Goal: Task Accomplishment & Management: Manage account settings

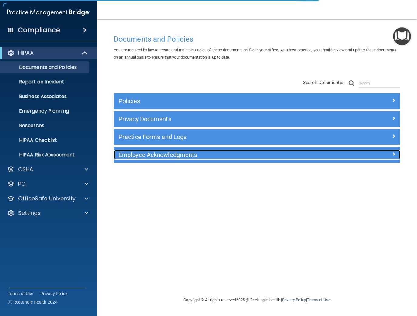
click at [166, 155] on h5 "Employee Acknowledgments" at bounding box center [222, 155] width 206 height 7
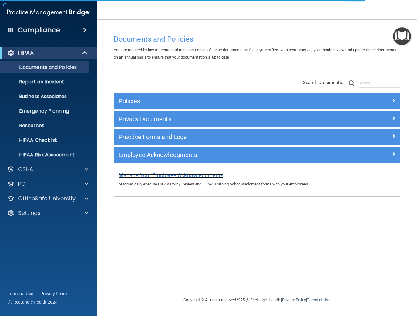
click at [175, 177] on span "Manage Your Employee Acknowledgments" at bounding box center [171, 175] width 105 height 6
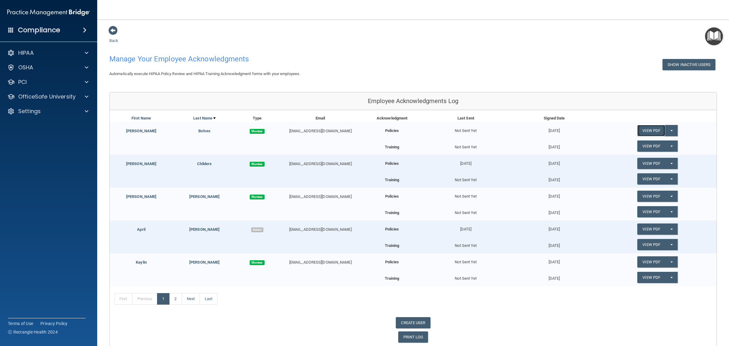
click at [417, 132] on link "View PDF" at bounding box center [651, 130] width 28 height 11
click at [417, 129] on button "Split button!" at bounding box center [671, 130] width 12 height 11
click at [417, 85] on div "Back Manage Your Employee Acknowledgments Show Inactive Users Automatically exe…" at bounding box center [412, 187] width 607 height 322
click at [417, 130] on link "View PDF" at bounding box center [651, 130] width 28 height 11
click at [417, 165] on link "View PDF" at bounding box center [651, 163] width 28 height 11
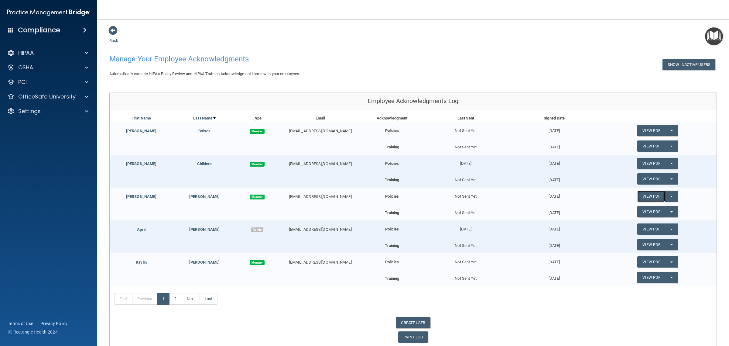
click at [417, 197] on link "View PDF" at bounding box center [651, 195] width 28 height 11
click at [417, 229] on link "View PDF" at bounding box center [651, 228] width 28 height 11
click at [417, 264] on link "View PDF" at bounding box center [651, 261] width 28 height 11
click at [178, 301] on link "2" at bounding box center [175, 299] width 12 height 12
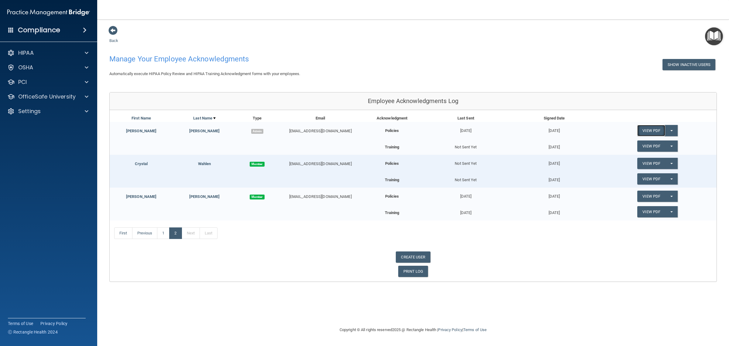
click at [417, 129] on link "View PDF" at bounding box center [651, 130] width 28 height 11
click at [417, 165] on link "View PDF" at bounding box center [651, 163] width 28 height 11
click at [417, 199] on link "View PDF" at bounding box center [651, 195] width 28 height 11
click at [417, 214] on link "View PDF" at bounding box center [651, 211] width 28 height 11
click at [417, 213] on link "View PDF" at bounding box center [651, 211] width 28 height 11
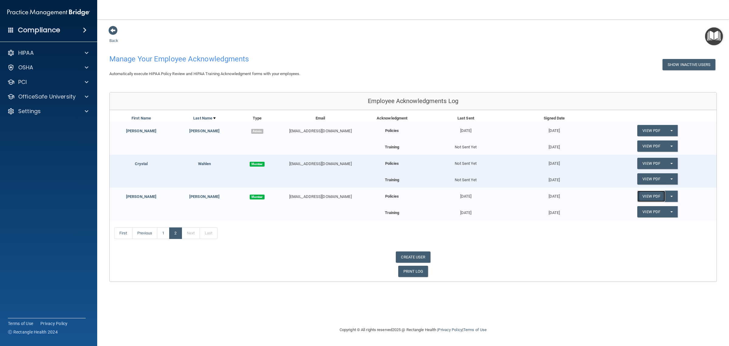
click at [417, 196] on link "View PDF" at bounding box center [651, 195] width 28 height 11
click at [417, 181] on link "View PDF" at bounding box center [651, 178] width 28 height 11
click at [417, 145] on link "View PDF" at bounding box center [651, 145] width 28 height 11
click at [166, 235] on link "1" at bounding box center [163, 233] width 12 height 12
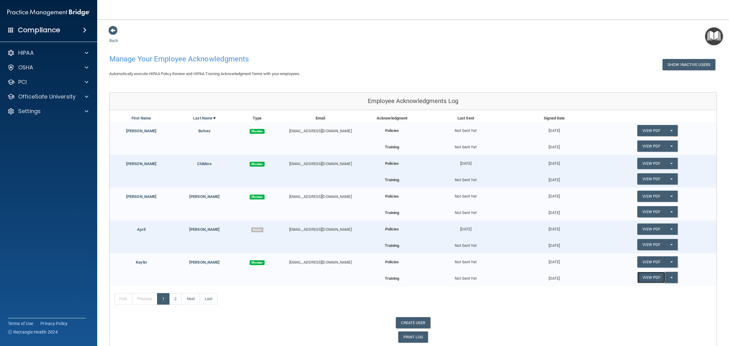
click at [417, 275] on link "View PDF" at bounding box center [651, 276] width 28 height 11
click at [417, 243] on link "View PDF" at bounding box center [651, 244] width 28 height 11
click at [417, 213] on link "View PDF" at bounding box center [651, 211] width 28 height 11
click at [417, 178] on link "View PDF" at bounding box center [651, 178] width 28 height 11
click at [417, 145] on link "View PDF" at bounding box center [651, 145] width 28 height 11
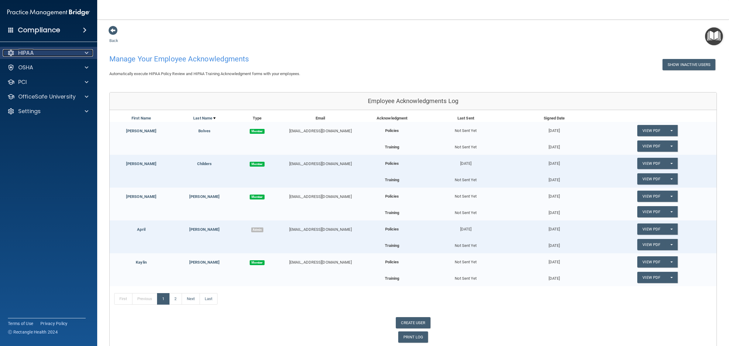
click at [31, 55] on p "HIPAA" at bounding box center [25, 52] width 15 height 7
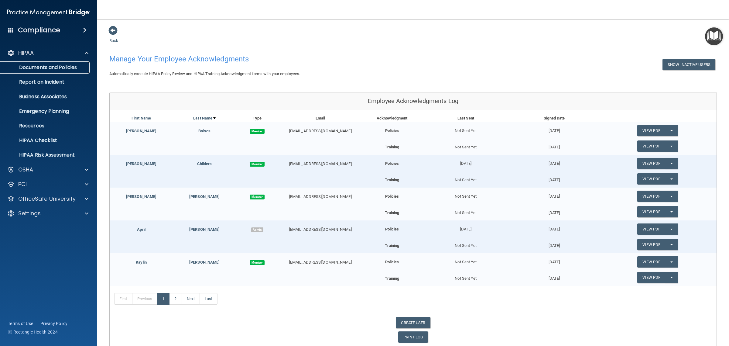
click at [46, 68] on p "Documents and Policies" at bounding box center [45, 67] width 83 height 6
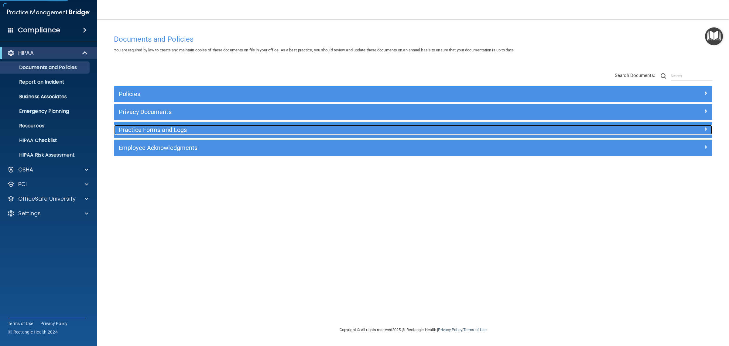
click at [172, 131] on h5 "Practice Forms and Logs" at bounding box center [338, 129] width 439 height 7
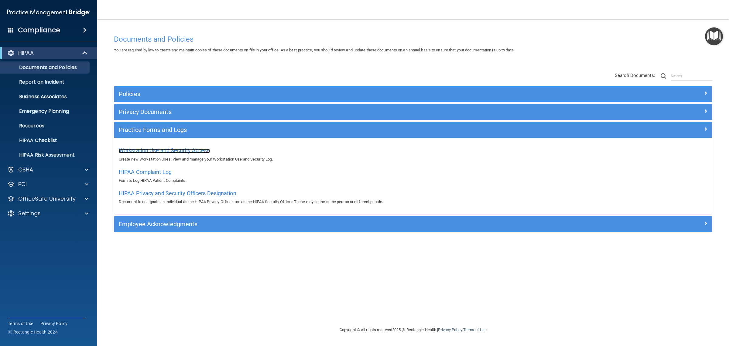
click at [160, 152] on span "Workstation Use and Security Access" at bounding box center [164, 150] width 91 height 6
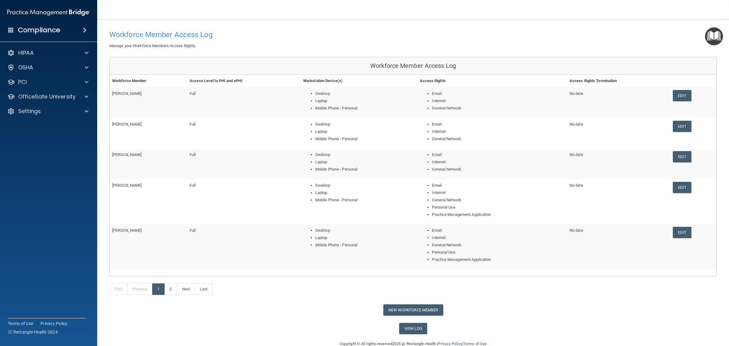
scroll to position [37, 0]
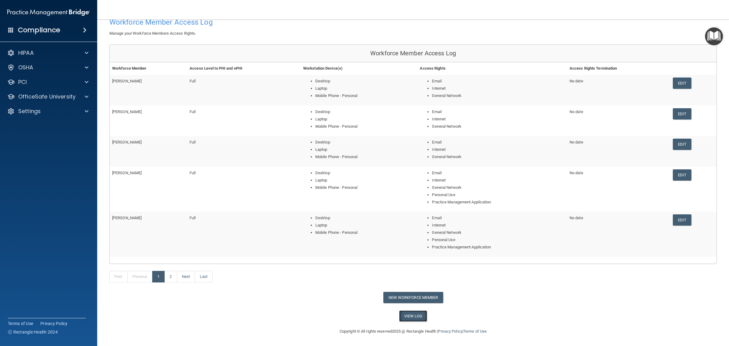
click at [408, 316] on link "View Log" at bounding box center [413, 315] width 28 height 11
click at [417, 110] on link "Edit" at bounding box center [682, 113] width 19 height 11
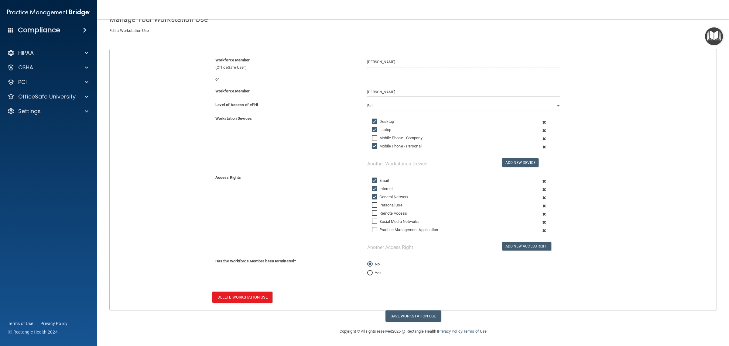
click at [373, 178] on input "Email" at bounding box center [375, 180] width 7 height 5
checkbox input "false"
click at [417, 315] on button "Save Workstation Use" at bounding box center [413, 315] width 56 height 11
select select "? string:Full ?"
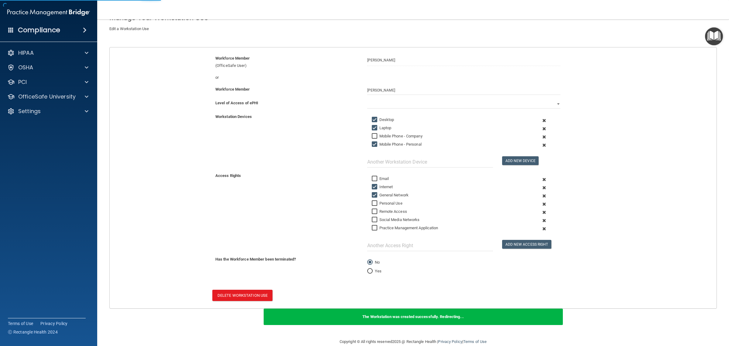
scroll to position [25, 0]
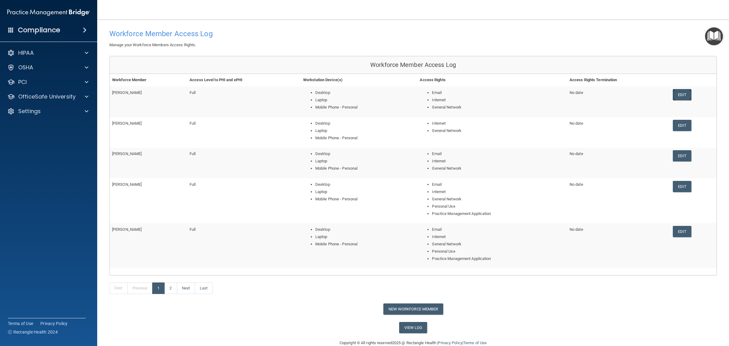
click at [417, 90] on link "Edit" at bounding box center [682, 94] width 19 height 11
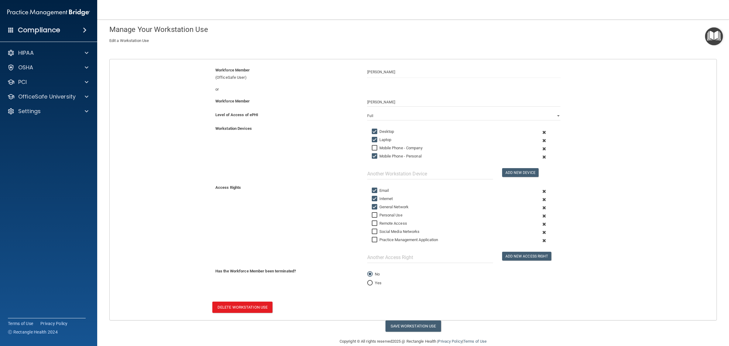
scroll to position [25, 0]
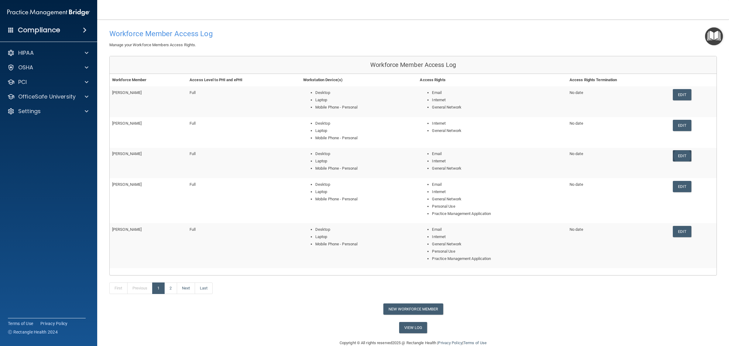
click at [417, 154] on link "Edit" at bounding box center [682, 155] width 19 height 11
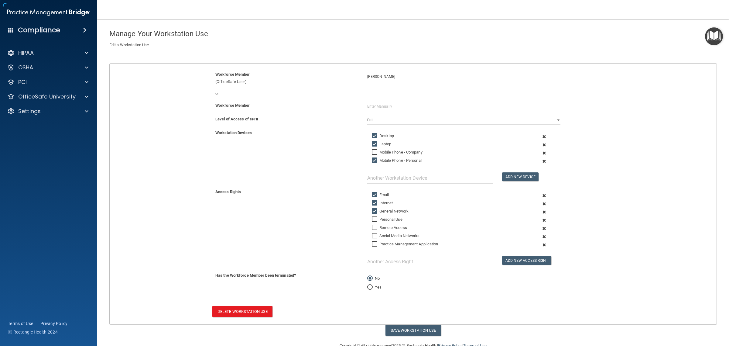
scroll to position [29, 0]
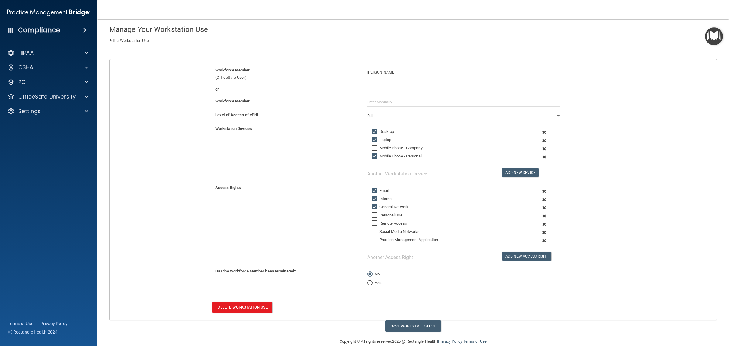
click at [373, 192] on input "Email" at bounding box center [375, 190] width 7 height 5
checkbox input "false"
click at [415, 316] on button "Save Workstation Use" at bounding box center [413, 325] width 56 height 11
select select "? string:Full ?"
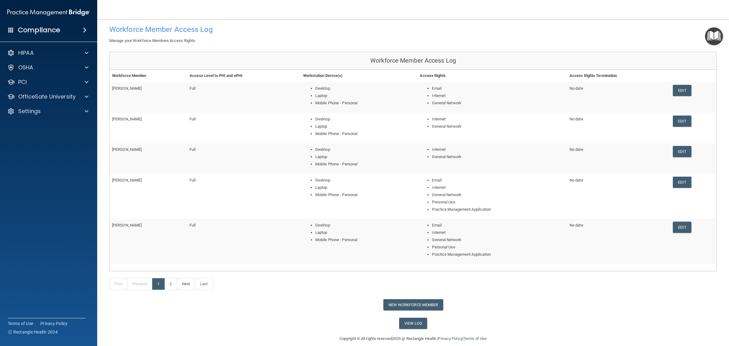
scroll to position [14, 0]
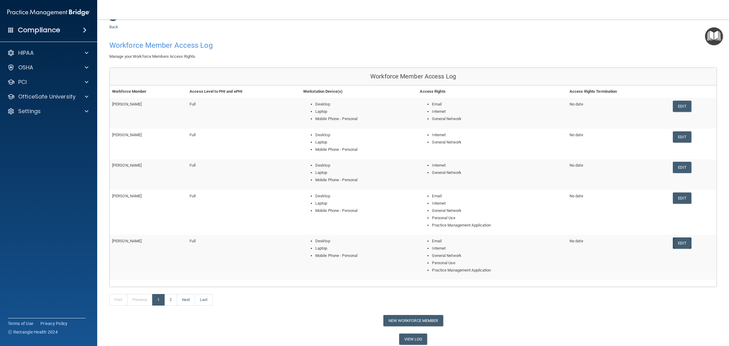
click at [417, 242] on link "Edit" at bounding box center [682, 242] width 19 height 11
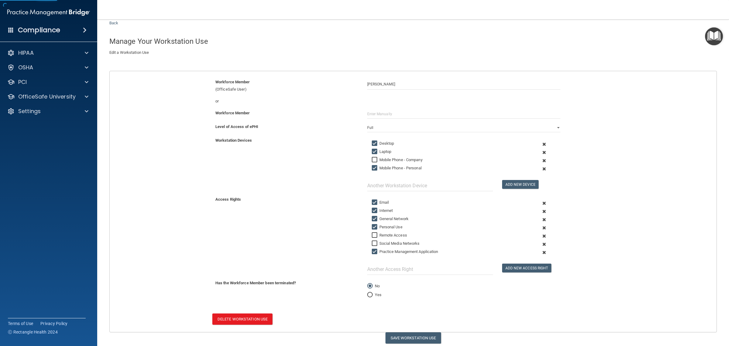
click at [374, 201] on input "Email" at bounding box center [375, 202] width 7 height 5
checkbox input "false"
click at [417, 316] on button "Save Workstation Use" at bounding box center [413, 337] width 56 height 11
select select "? string:Full ?"
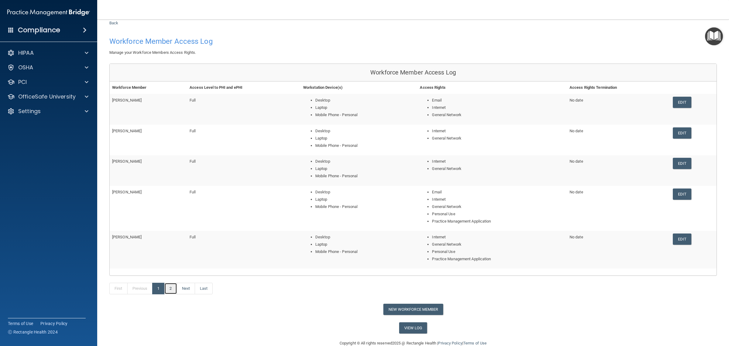
click at [172, 288] on link "2" at bounding box center [170, 288] width 12 height 12
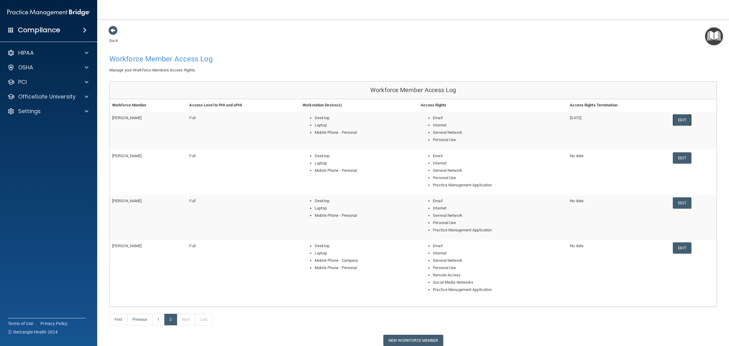
click at [417, 119] on link "Edit" at bounding box center [682, 119] width 19 height 11
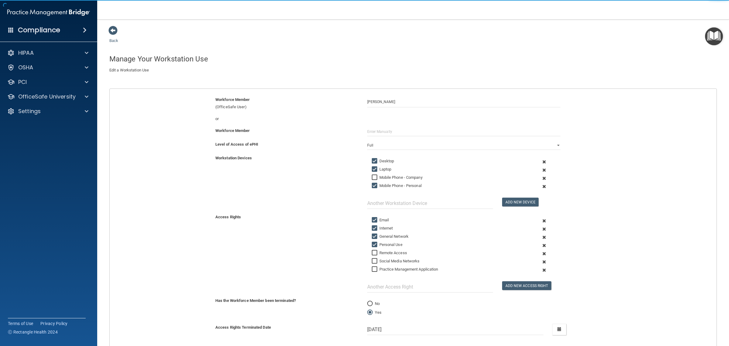
click at [372, 220] on input "Email" at bounding box center [375, 219] width 7 height 5
checkbox input "false"
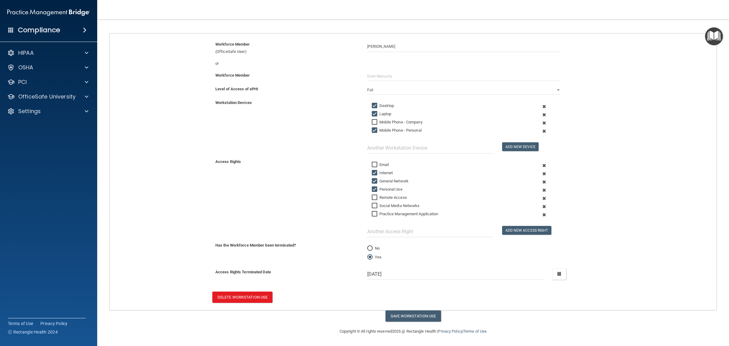
scroll to position [57, 0]
click at [412, 314] on button "Save Workstation Use" at bounding box center [413, 315] width 56 height 11
select select "? string:Full ?"
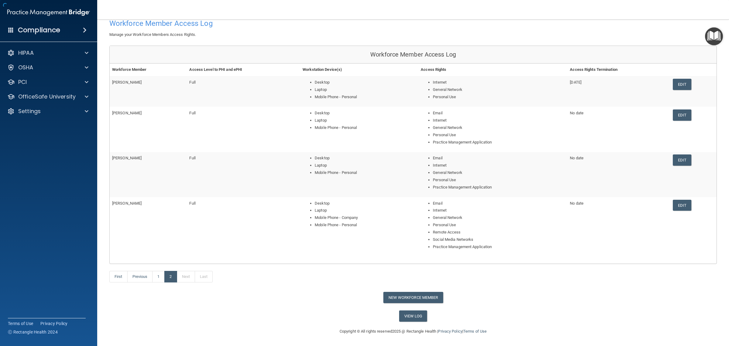
scroll to position [23, 0]
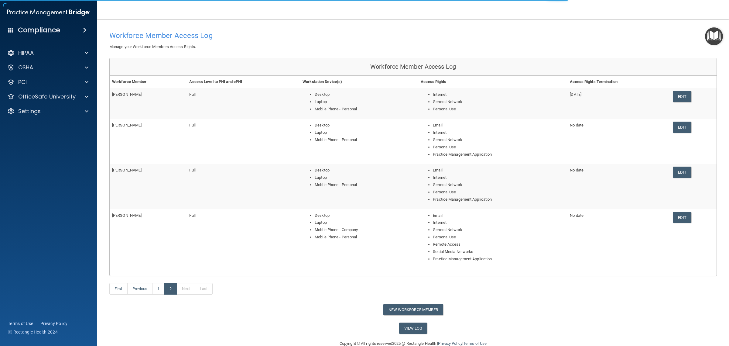
scroll to position [17, 0]
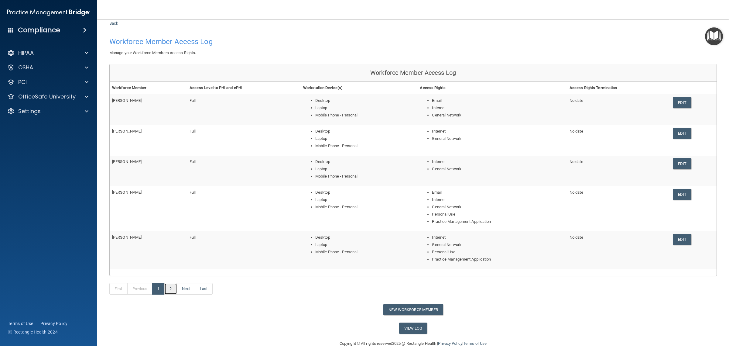
click at [175, 290] on link "2" at bounding box center [170, 289] width 12 height 12
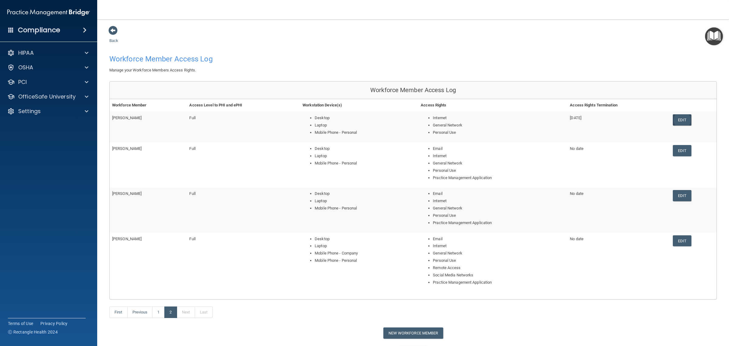
click at [417, 117] on link "Edit" at bounding box center [682, 119] width 19 height 11
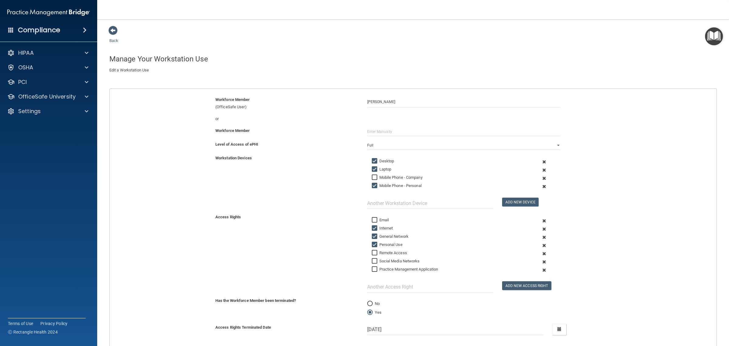
click at [372, 244] on input "Personal Use" at bounding box center [375, 244] width 7 height 5
checkbox input "false"
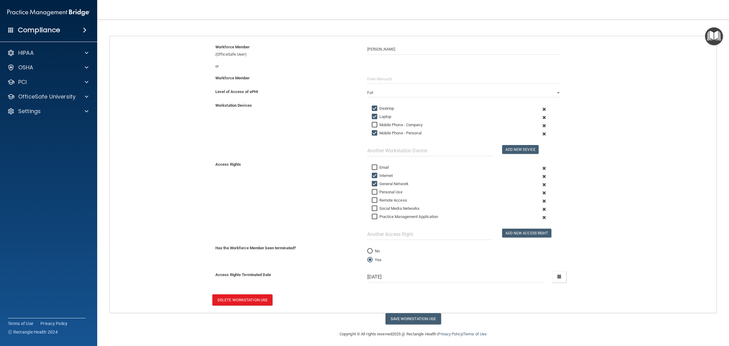
scroll to position [57, 0]
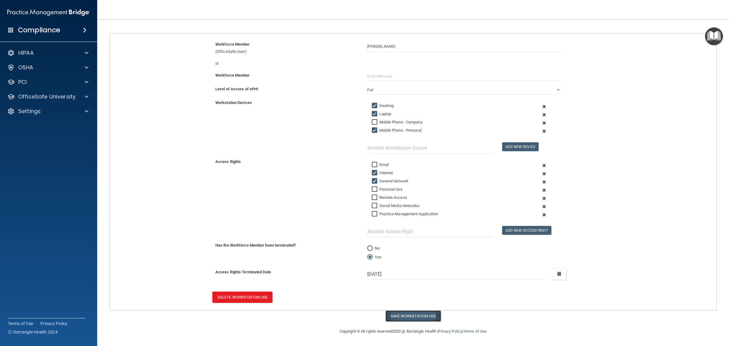
click at [394, 312] on button "Save Workstation Use" at bounding box center [413, 315] width 56 height 11
select select "? string:Full ?"
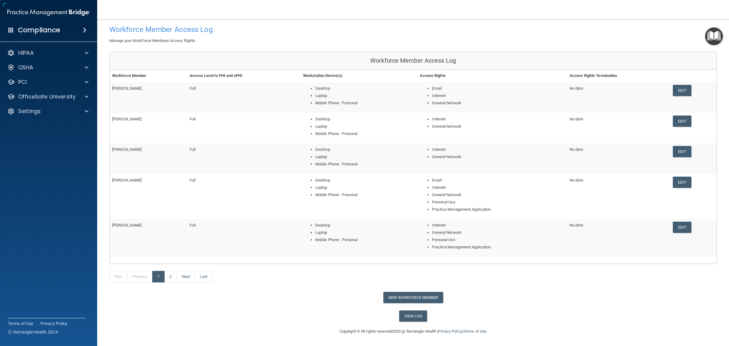
scroll to position [17, 0]
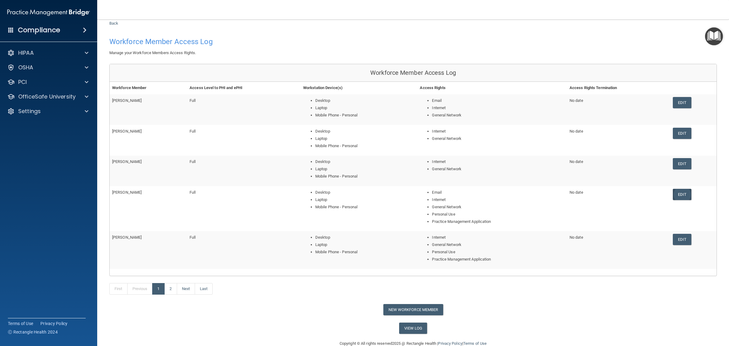
click at [417, 195] on link "Edit" at bounding box center [682, 194] width 19 height 11
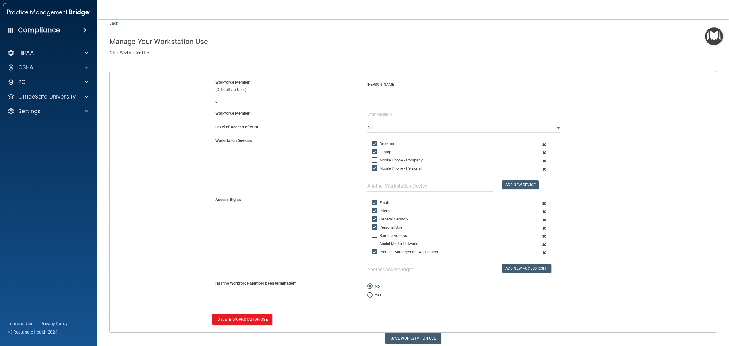
scroll to position [29, 0]
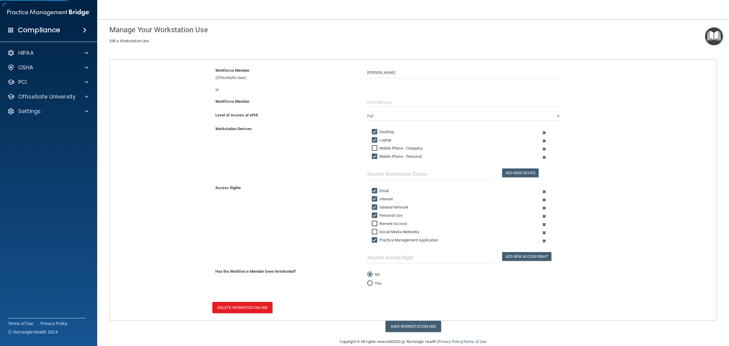
click at [373, 216] on input "Personal Use" at bounding box center [375, 215] width 7 height 5
checkbox input "false"
click at [406, 316] on button "Save Workstation Use" at bounding box center [413, 325] width 56 height 11
select select "? string:Full ?"
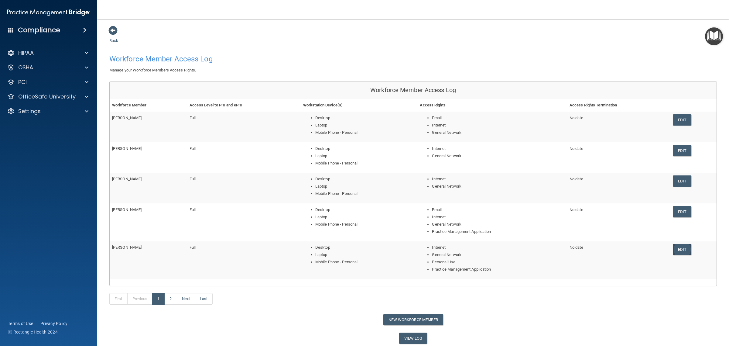
drag, startPoint x: 678, startPoint y: 248, endPoint x: 673, endPoint y: 248, distance: 4.6
click at [417, 248] on link "Edit" at bounding box center [682, 249] width 19 height 11
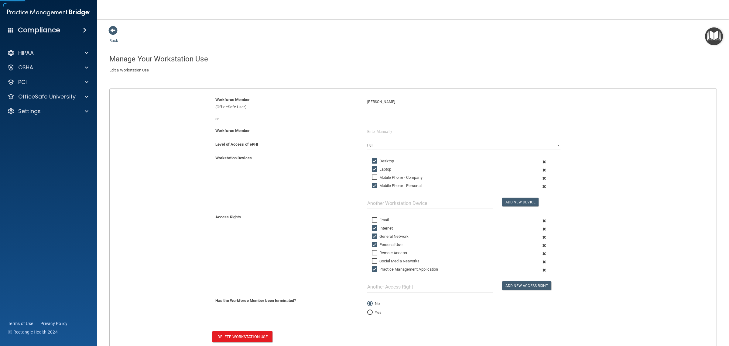
click at [372, 245] on input "Personal Use" at bounding box center [375, 244] width 7 height 5
checkbox input "false"
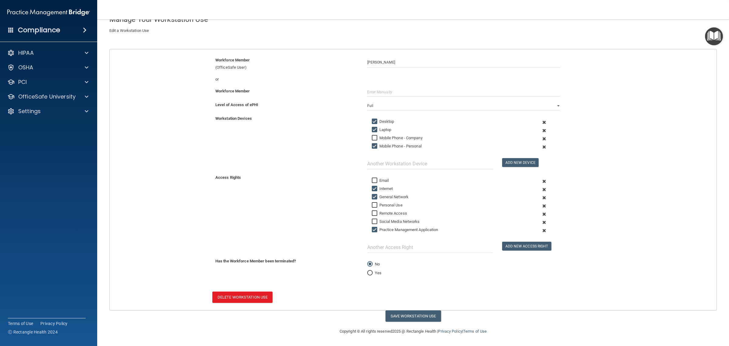
scroll to position [41, 0]
click at [403, 313] on button "Save Workstation Use" at bounding box center [413, 315] width 56 height 11
select select "? string:Full ?"
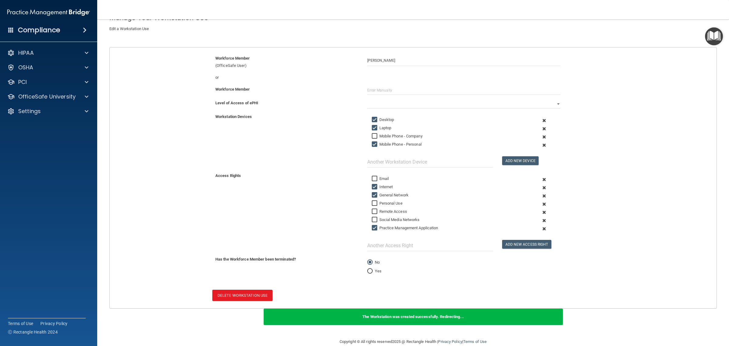
scroll to position [3, 0]
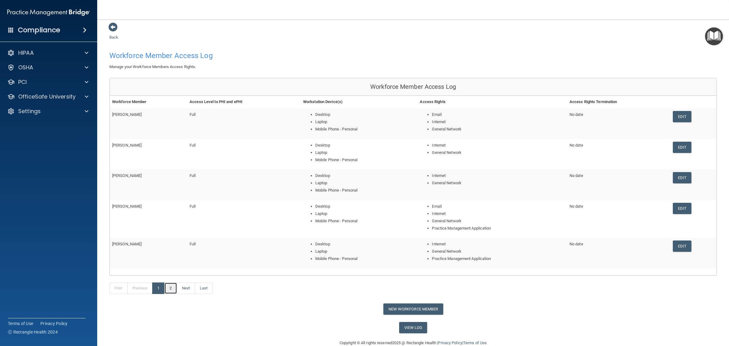
click at [174, 289] on link "2" at bounding box center [170, 288] width 12 height 12
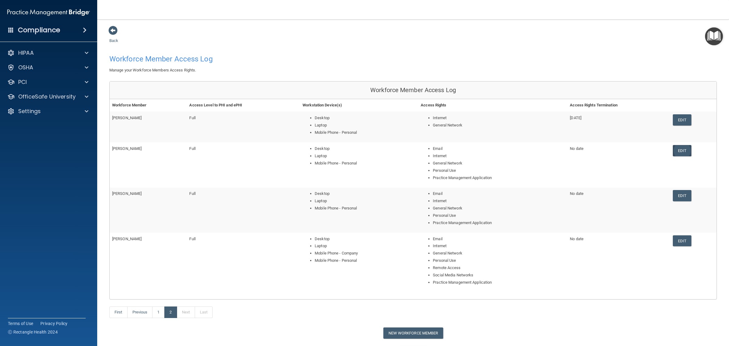
click at [417, 146] on link "Edit" at bounding box center [682, 150] width 19 height 11
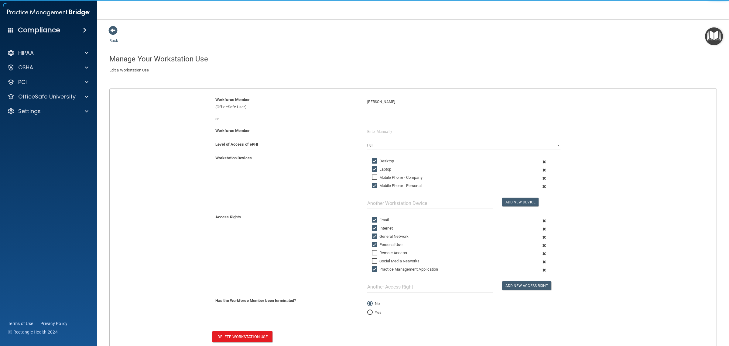
click at [375, 243] on input "Personal Use" at bounding box center [375, 244] width 7 height 5
checkbox input "false"
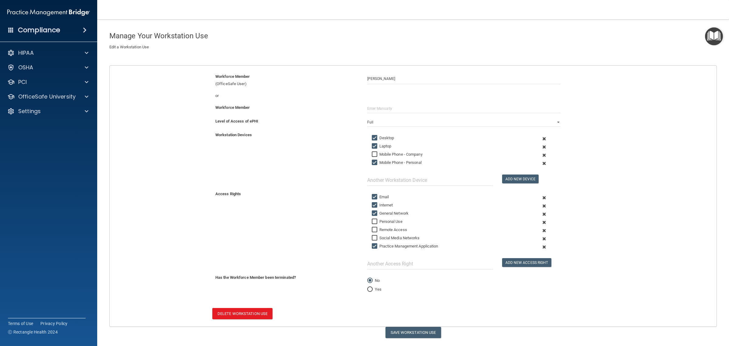
scroll to position [41, 0]
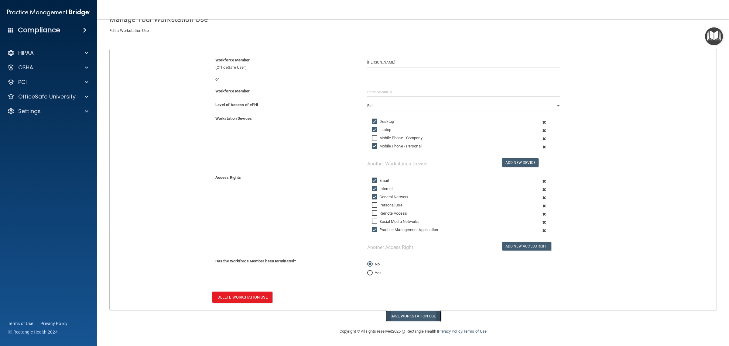
click at [395, 316] on button "Save Workstation Use" at bounding box center [413, 315] width 56 height 11
select select "? string:Full ?"
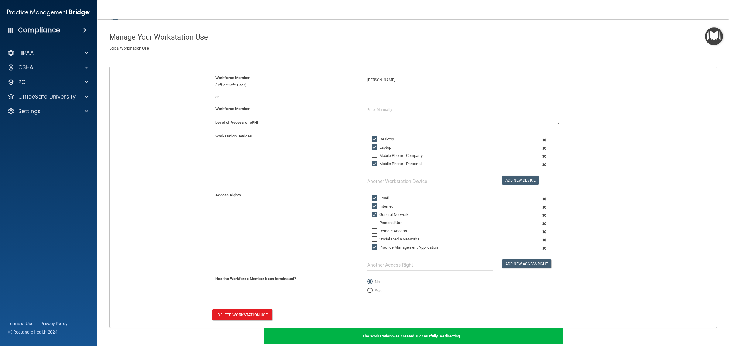
scroll to position [3, 0]
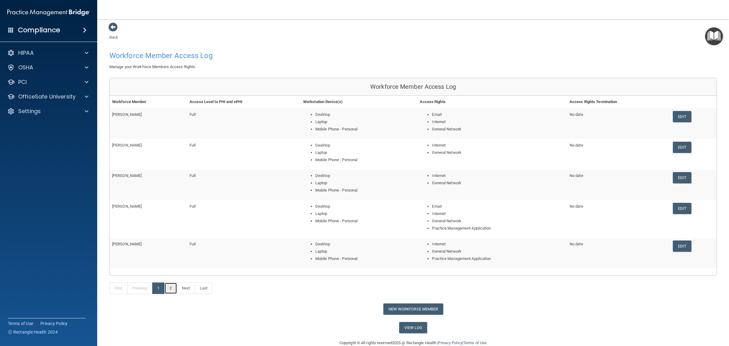
click at [175, 287] on link "2" at bounding box center [170, 288] width 12 height 12
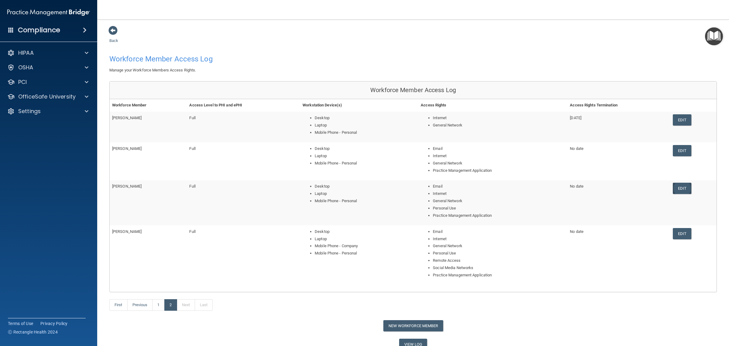
click at [417, 190] on link "Edit" at bounding box center [682, 187] width 19 height 11
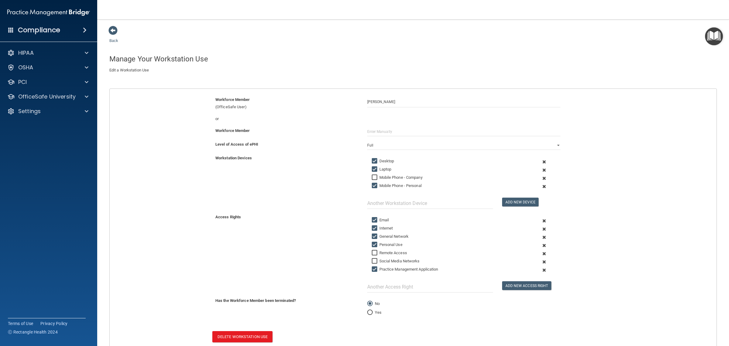
click at [372, 246] on input "Personal Use" at bounding box center [375, 244] width 7 height 5
checkbox input "false"
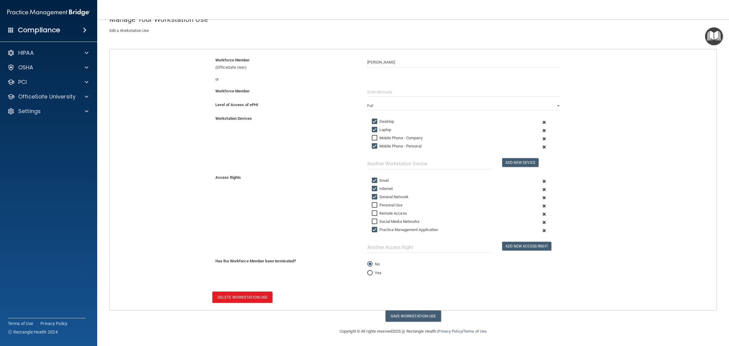
scroll to position [41, 0]
click at [413, 314] on button "Save Workstation Use" at bounding box center [413, 315] width 56 height 11
select select "? string:Full ?"
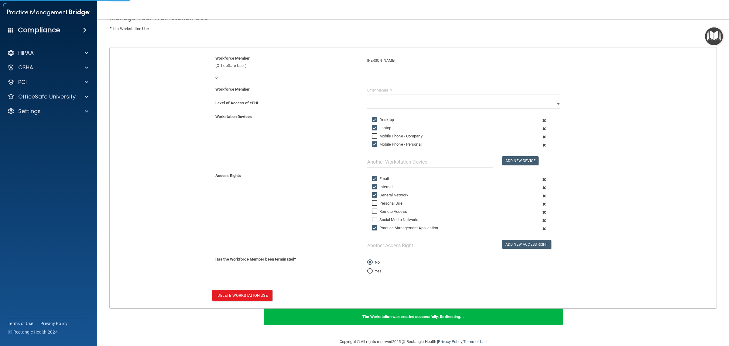
scroll to position [9, 0]
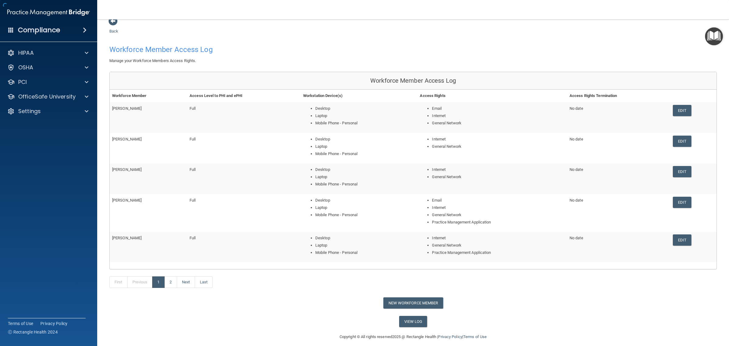
scroll to position [3, 0]
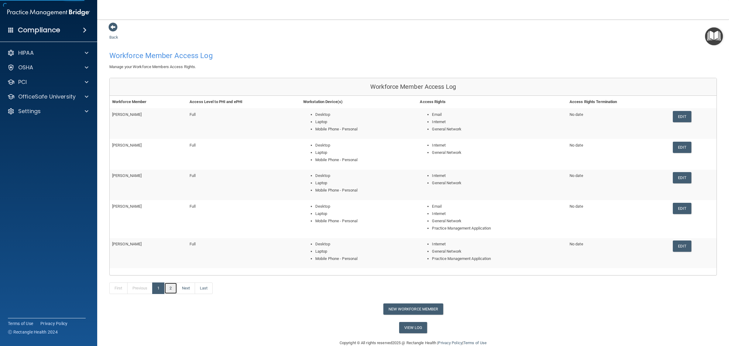
click at [169, 288] on link "2" at bounding box center [170, 288] width 12 height 12
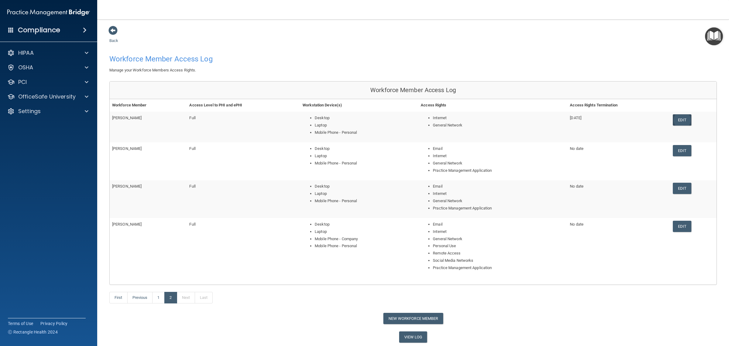
click at [417, 120] on link "Edit" at bounding box center [682, 119] width 19 height 11
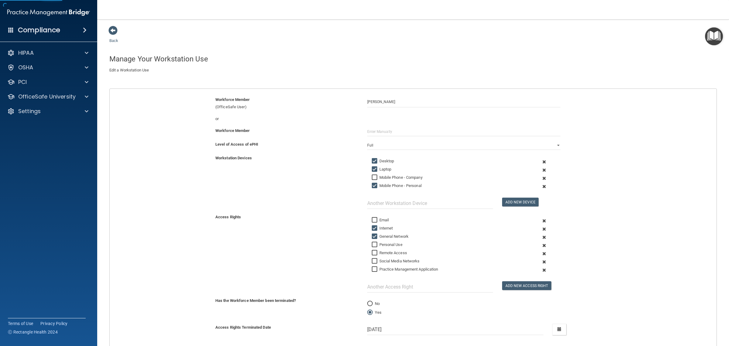
click at [372, 169] on input "Laptop" at bounding box center [375, 169] width 7 height 5
checkbox input "false"
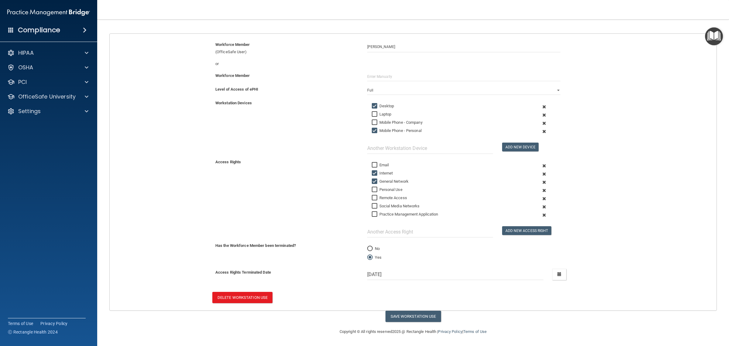
scroll to position [57, 0]
click at [397, 314] on button "Save Workstation Use" at bounding box center [413, 315] width 56 height 11
select select "? string:Full ?"
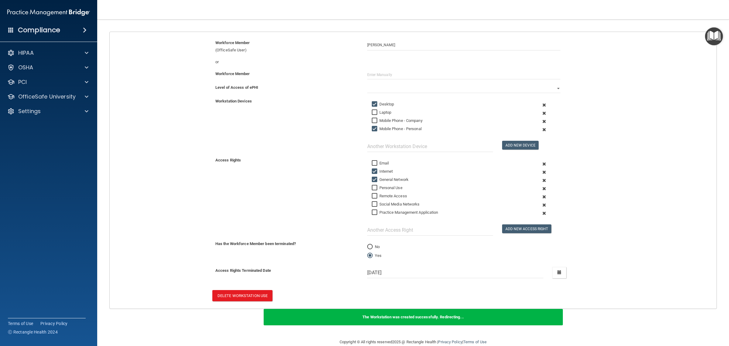
scroll to position [2, 0]
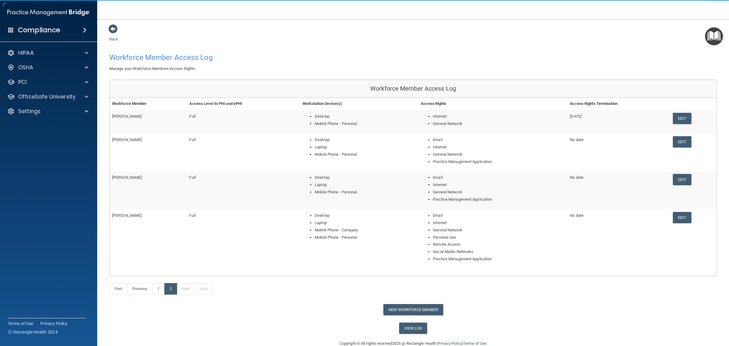
drag, startPoint x: 679, startPoint y: 141, endPoint x: 474, endPoint y: 131, distance: 205.2
click at [417, 141] on link "Edit" at bounding box center [682, 141] width 19 height 11
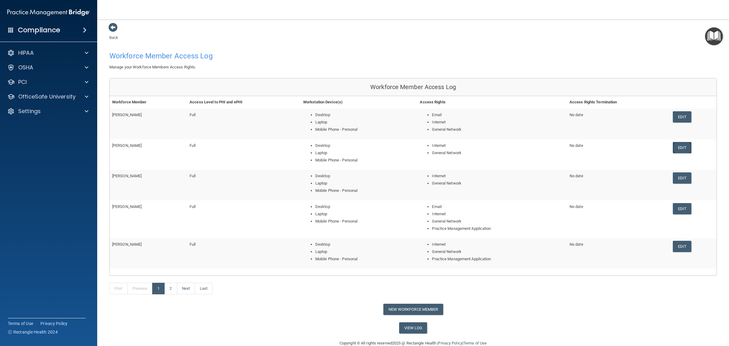
click at [417, 146] on link "Edit" at bounding box center [682, 147] width 19 height 11
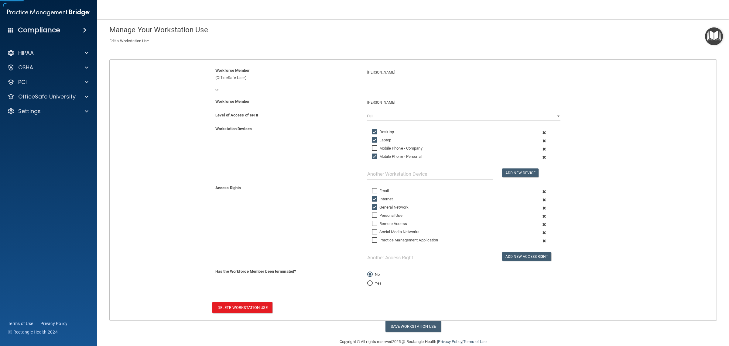
click at [381, 139] on label "Laptop" at bounding box center [382, 139] width 20 height 7
click at [379, 139] on input "Laptop" at bounding box center [375, 140] width 7 height 5
checkbox input "false"
click at [409, 316] on button "Save Workstation Use" at bounding box center [413, 325] width 56 height 11
select select "? string:Full ?"
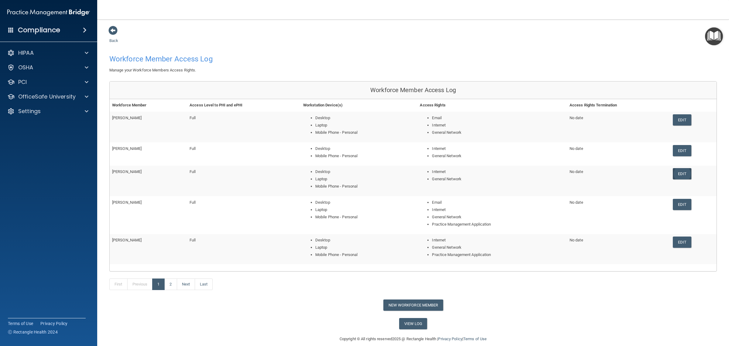
click at [417, 175] on link "Edit" at bounding box center [682, 173] width 19 height 11
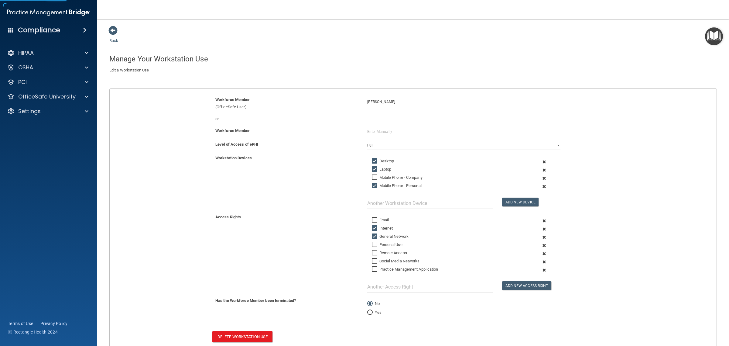
click at [373, 170] on input "Laptop" at bounding box center [375, 169] width 7 height 5
checkbox input "false"
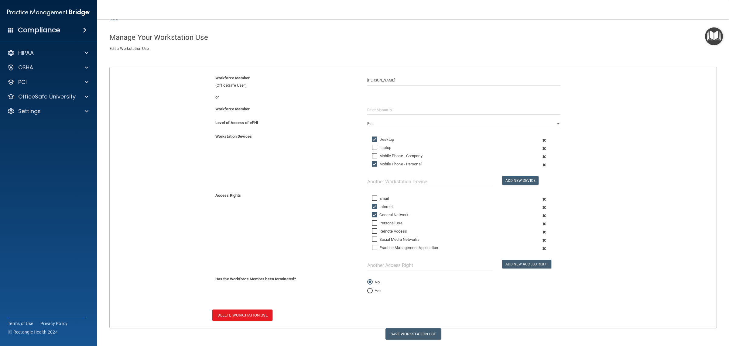
scroll to position [41, 0]
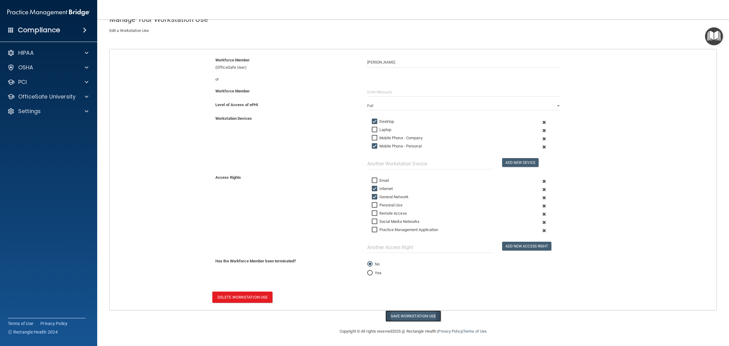
click at [406, 316] on button "Save Workstation Use" at bounding box center [413, 315] width 56 height 11
select select "? string:Full ?"
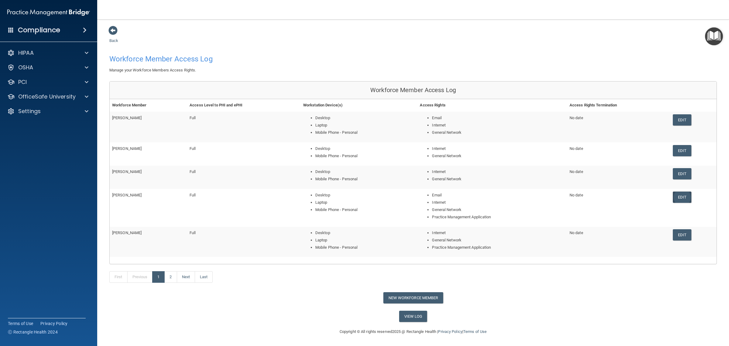
click at [417, 197] on link "Edit" at bounding box center [682, 196] width 19 height 11
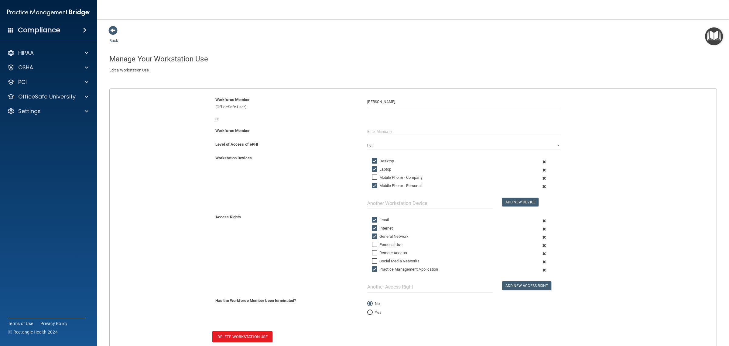
click at [381, 172] on label "Laptop" at bounding box center [382, 168] width 20 height 7
click at [379, 172] on input "Laptop" at bounding box center [375, 169] width 7 height 5
checkbox input "false"
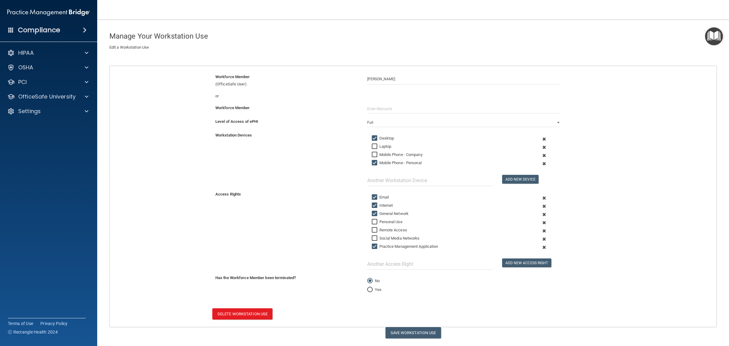
scroll to position [41, 0]
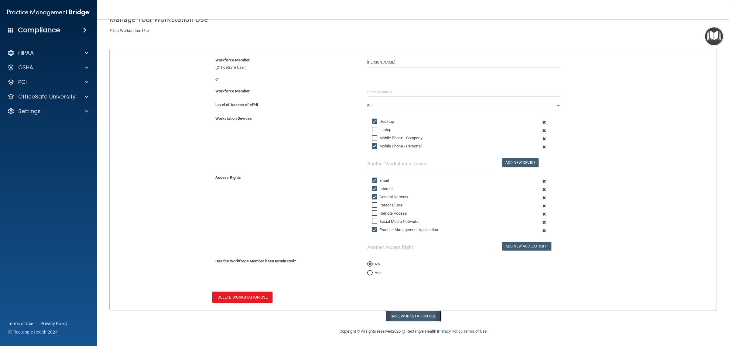
click at [414, 316] on button "Save Workstation Use" at bounding box center [413, 315] width 56 height 11
select select "? string:Full ?"
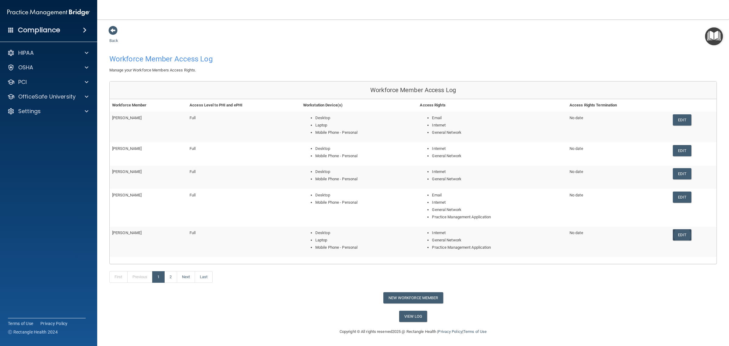
click at [417, 235] on link "Edit" at bounding box center [682, 234] width 19 height 11
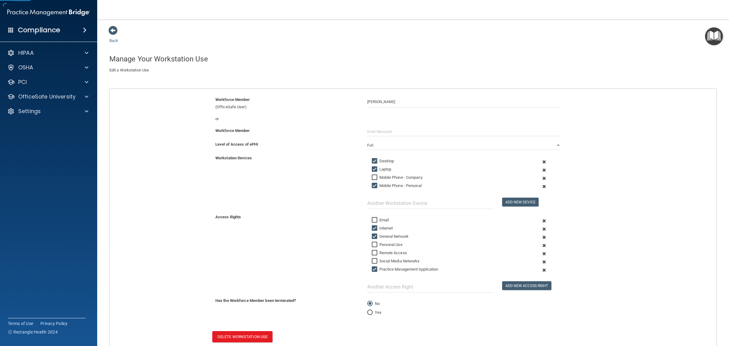
click at [383, 171] on label "Laptop" at bounding box center [382, 168] width 20 height 7
click at [379, 171] on input "Laptop" at bounding box center [375, 169] width 7 height 5
checkbox input "false"
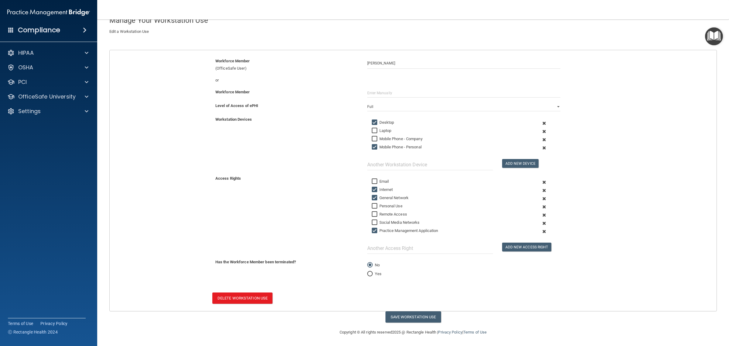
scroll to position [41, 0]
click at [404, 314] on button "Save Workstation Use" at bounding box center [413, 315] width 56 height 11
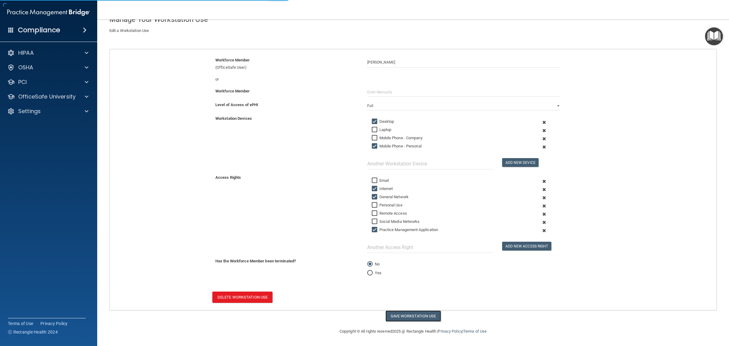
select select "? string:Full ?"
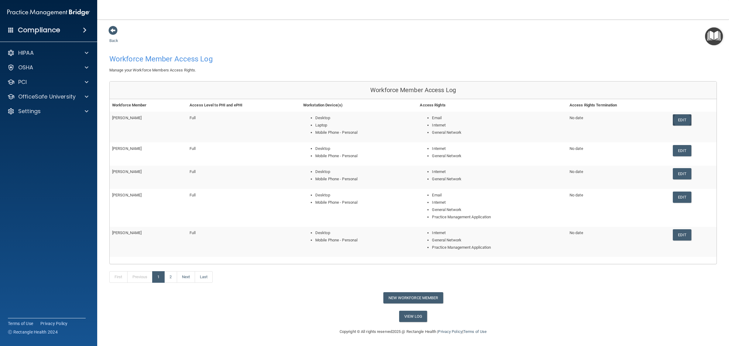
click at [417, 119] on link "Edit" at bounding box center [682, 119] width 19 height 11
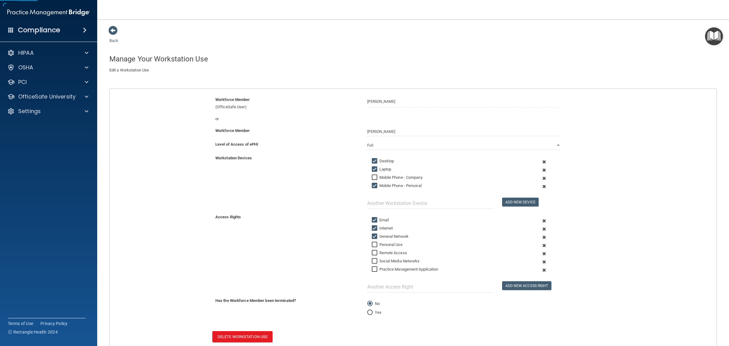
click at [375, 168] on input "Laptop" at bounding box center [375, 169] width 7 height 5
checkbox input "false"
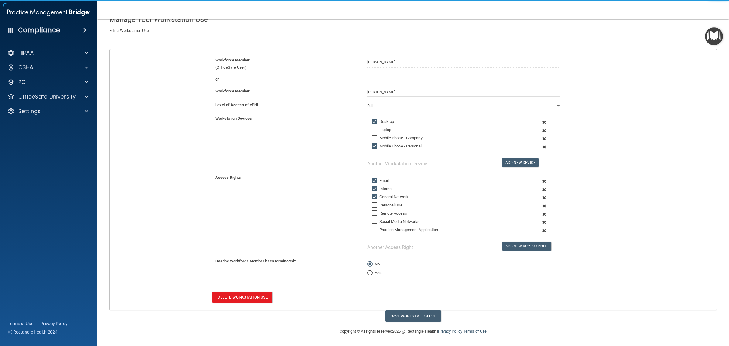
scroll to position [41, 0]
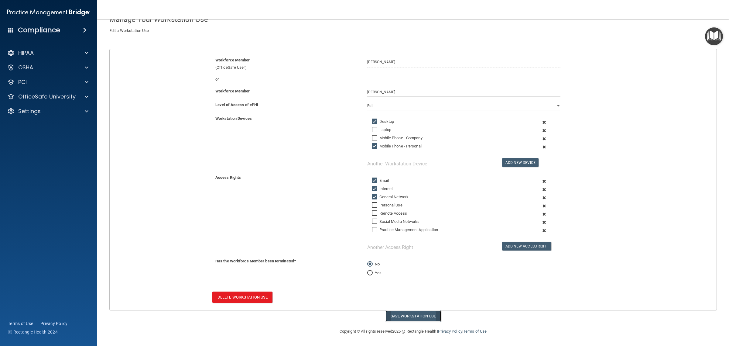
click at [402, 316] on button "Save Workstation Use" at bounding box center [413, 315] width 56 height 11
select select "? string:Full ?"
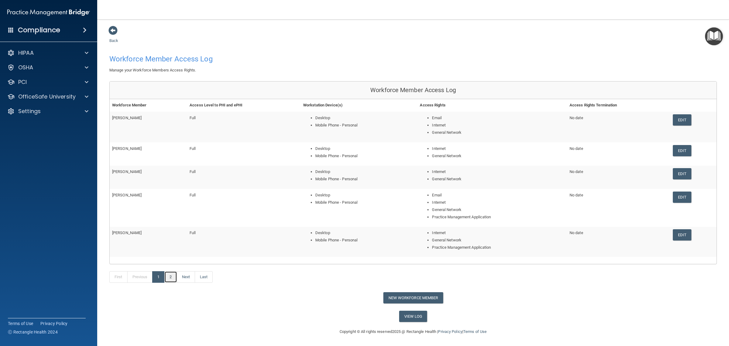
click at [173, 277] on link "2" at bounding box center [170, 277] width 12 height 12
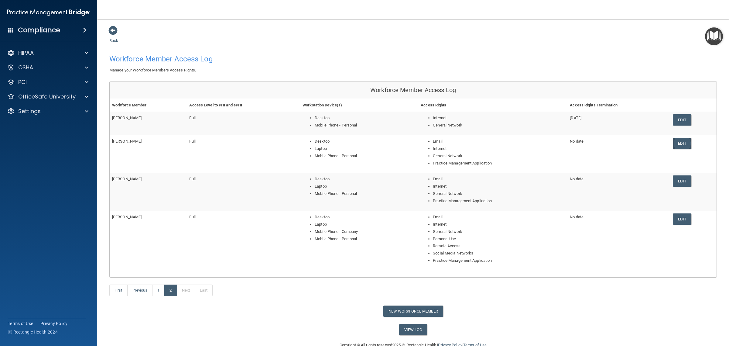
click at [417, 141] on link "Edit" at bounding box center [682, 143] width 19 height 11
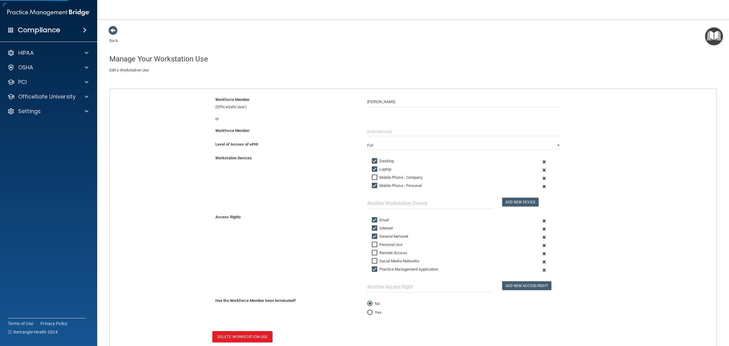
click at [380, 167] on label "Laptop" at bounding box center [382, 168] width 20 height 7
click at [379, 167] on input "Laptop" at bounding box center [375, 169] width 7 height 5
checkbox input "false"
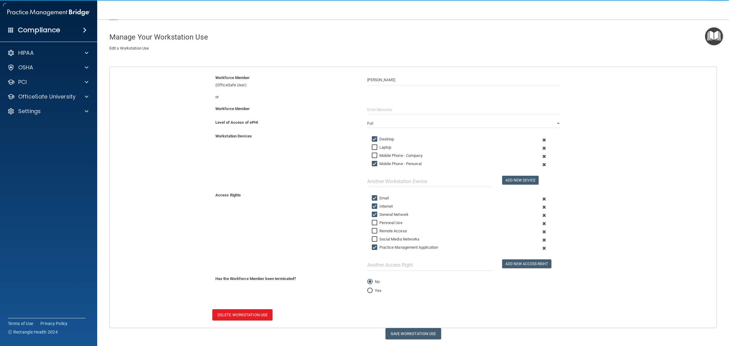
scroll to position [41, 0]
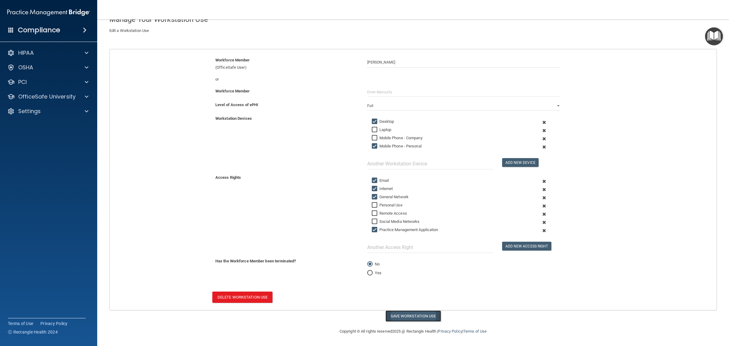
click at [406, 316] on button "Save Workstation Use" at bounding box center [413, 315] width 56 height 11
select select "? string:Full ?"
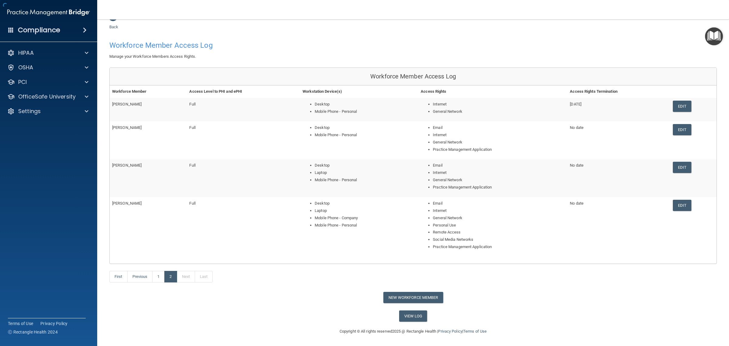
scroll to position [2, 0]
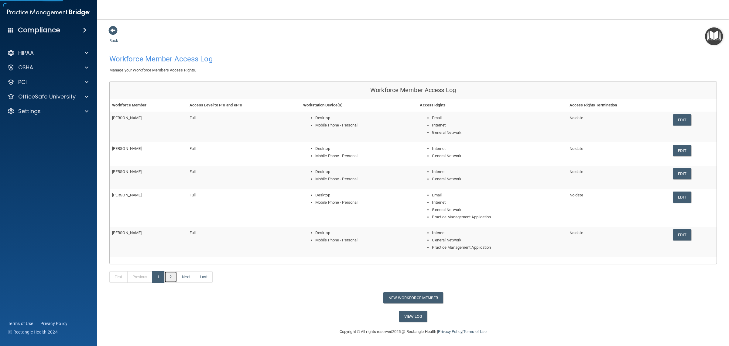
drag, startPoint x: 169, startPoint y: 277, endPoint x: 215, endPoint y: 242, distance: 57.9
click at [169, 277] on link "2" at bounding box center [170, 277] width 12 height 12
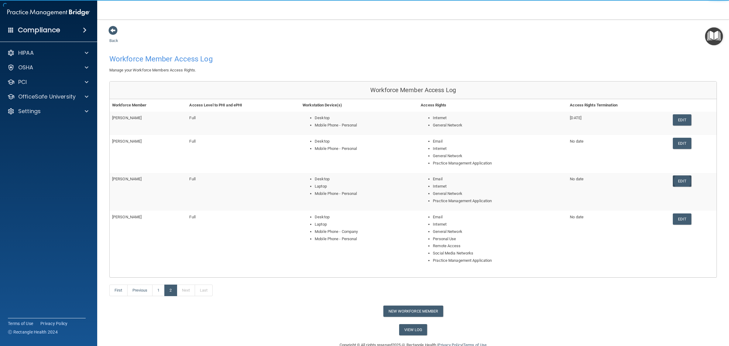
click at [417, 181] on link "Edit" at bounding box center [682, 180] width 19 height 11
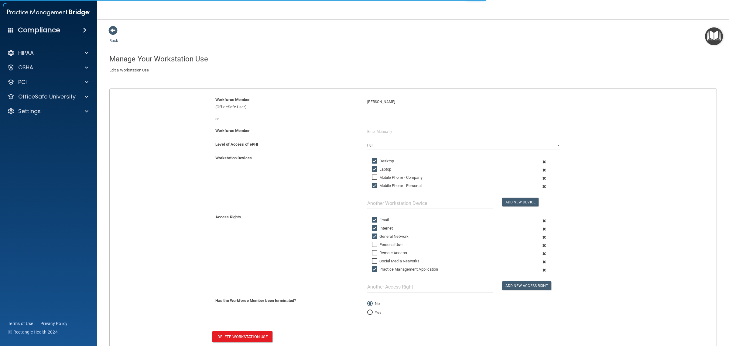
click at [383, 170] on label "Laptop" at bounding box center [382, 168] width 20 height 7
click at [379, 170] on input "Laptop" at bounding box center [375, 169] width 7 height 5
checkbox input "false"
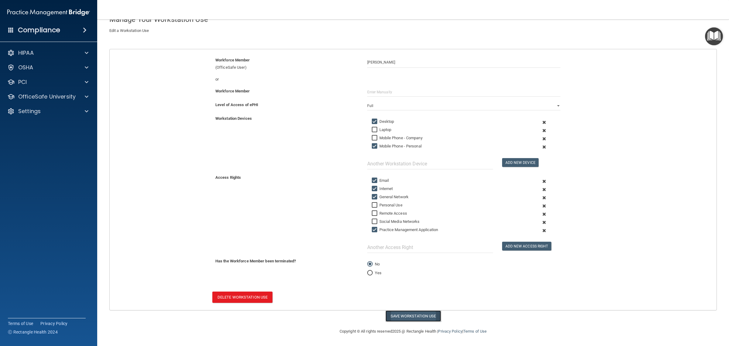
click at [393, 313] on button "Save Workstation Use" at bounding box center [413, 315] width 56 height 11
select select "? string:Full ?"
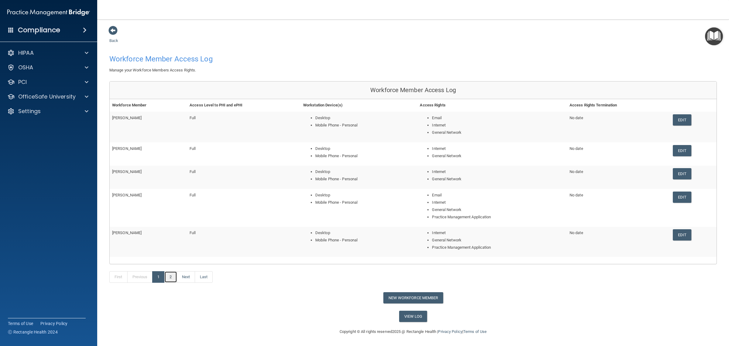
drag, startPoint x: 172, startPoint y: 279, endPoint x: 175, endPoint y: 275, distance: 5.5
click at [172, 279] on link "2" at bounding box center [170, 277] width 12 height 12
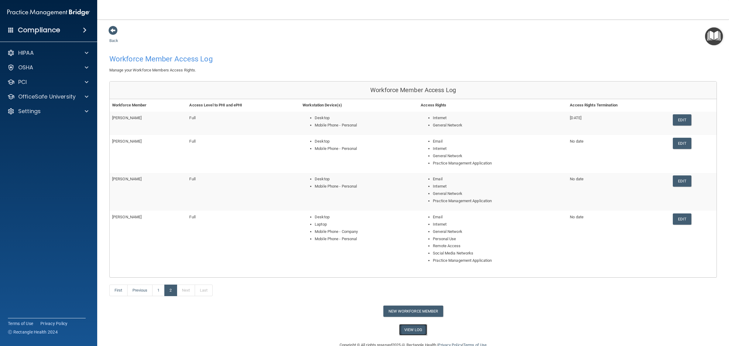
click at [409, 316] on link "View Log" at bounding box center [413, 329] width 28 height 11
click at [417, 118] on link "Edit" at bounding box center [682, 119] width 19 height 11
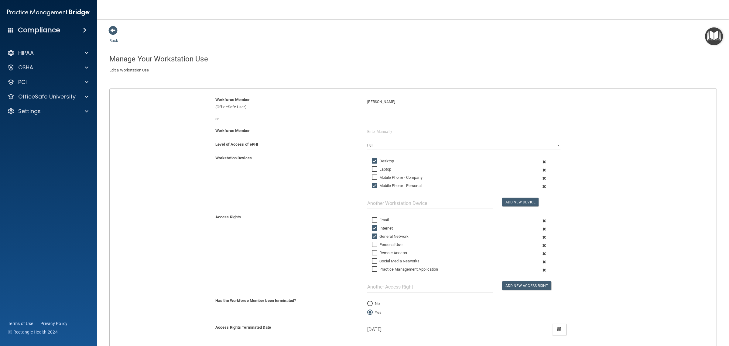
click at [378, 185] on label "Mobile Phone - Personal" at bounding box center [397, 185] width 50 height 7
click at [378, 185] on input "Mobile Phone - Personal" at bounding box center [375, 185] width 7 height 5
checkbox input "false"
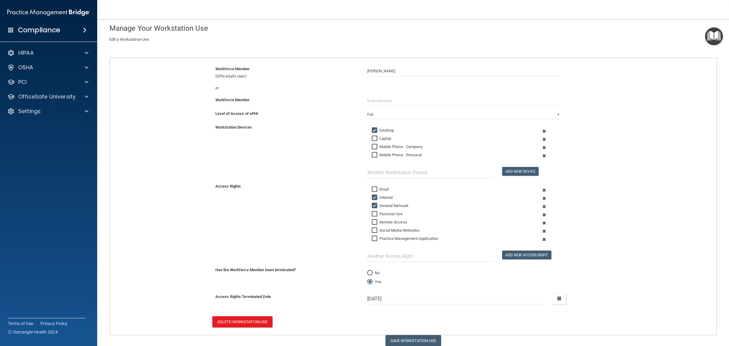
scroll to position [57, 0]
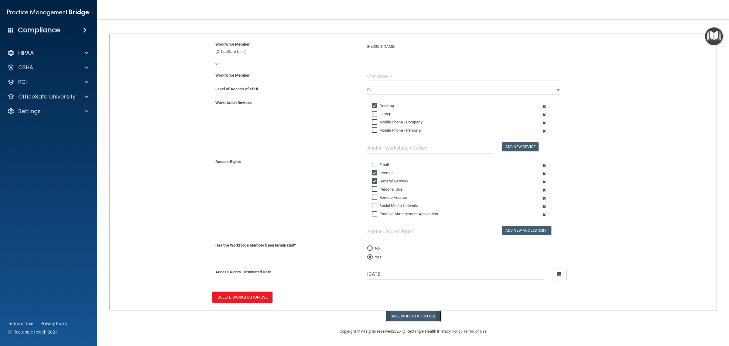
click at [413, 315] on button "Save Workstation Use" at bounding box center [413, 315] width 56 height 11
select select "? string:Full ?"
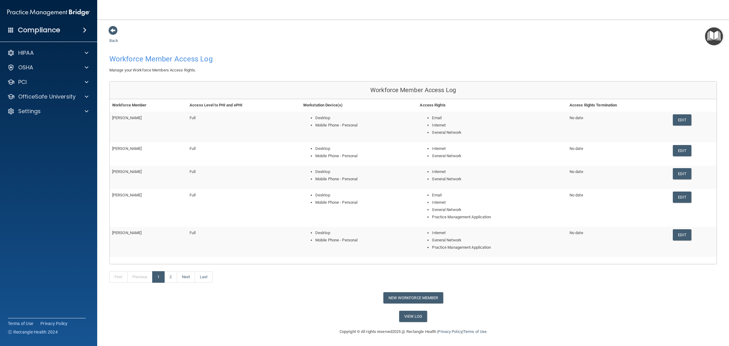
drag, startPoint x: 682, startPoint y: 121, endPoint x: 358, endPoint y: 128, distance: 324.0
click at [417, 121] on link "Edit" at bounding box center [682, 119] width 19 height 11
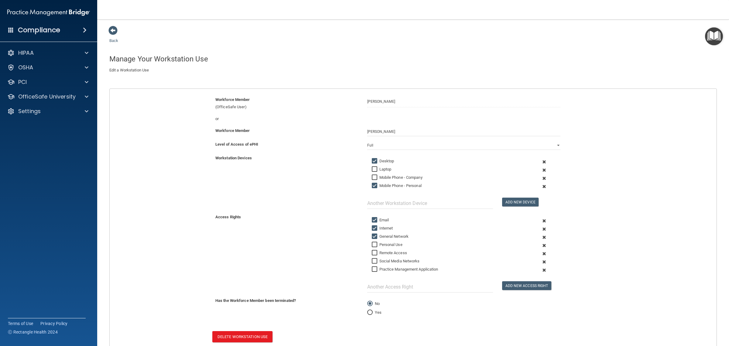
click at [372, 186] on input "Mobile Phone - Personal" at bounding box center [375, 185] width 7 height 5
checkbox input "true"
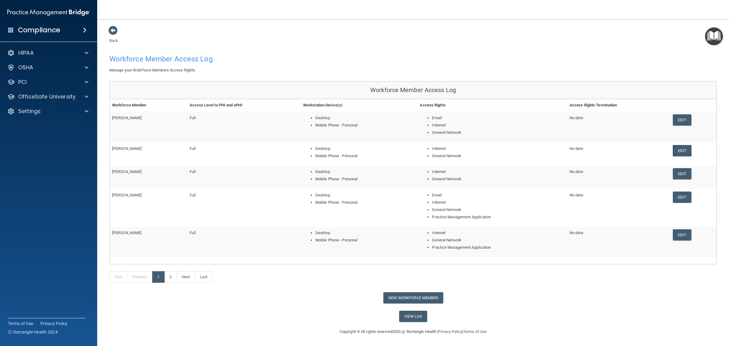
click at [417, 149] on link "Edit" at bounding box center [682, 150] width 19 height 11
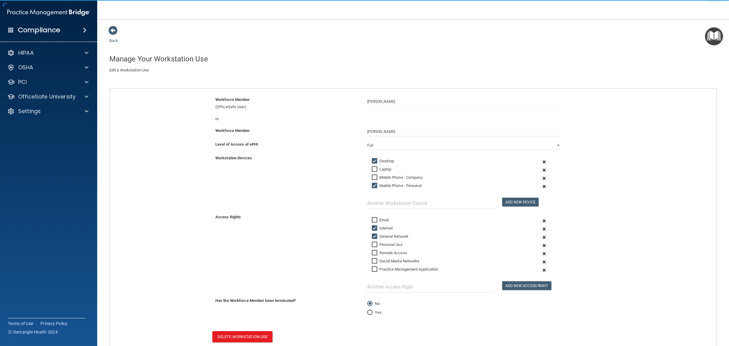
click at [372, 184] on input "Mobile Phone - Personal" at bounding box center [375, 185] width 7 height 5
checkbox input "false"
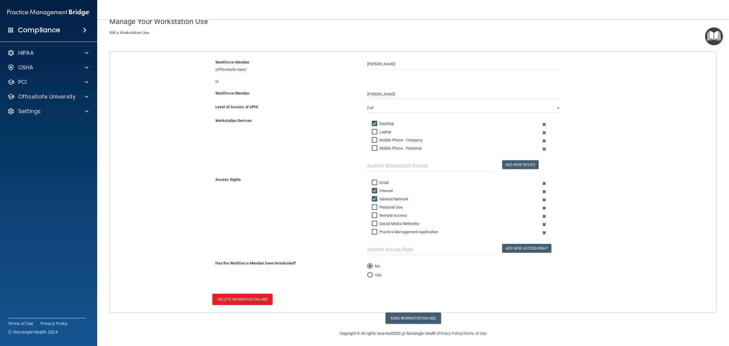
scroll to position [41, 0]
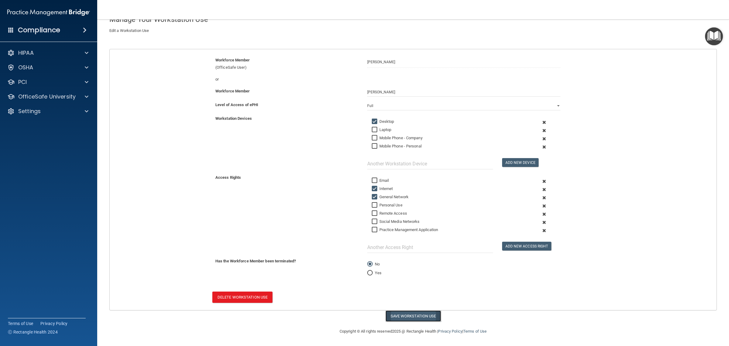
click at [417, 316] on button "Save Workstation Use" at bounding box center [413, 315] width 56 height 11
select select "? string:Full ?"
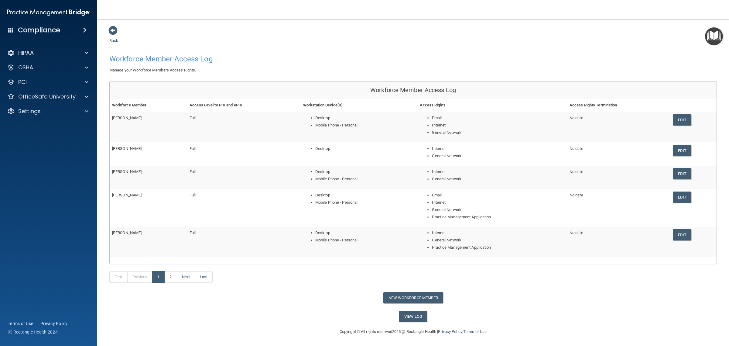
click at [417, 173] on td "Edit" at bounding box center [693, 176] width 46 height 23
click at [417, 173] on link "Edit" at bounding box center [682, 173] width 19 height 11
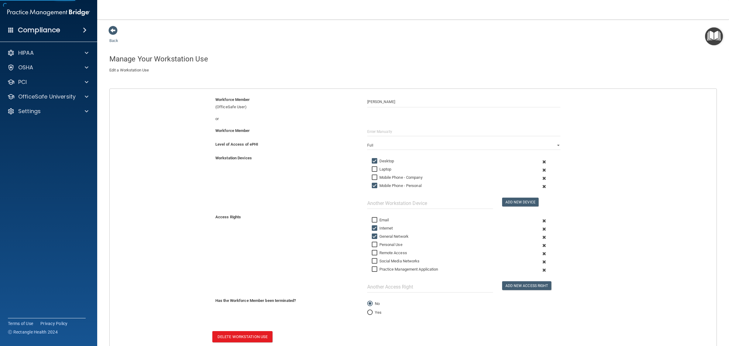
click at [373, 183] on input "Mobile Phone - Personal" at bounding box center [375, 185] width 7 height 5
checkbox input "false"
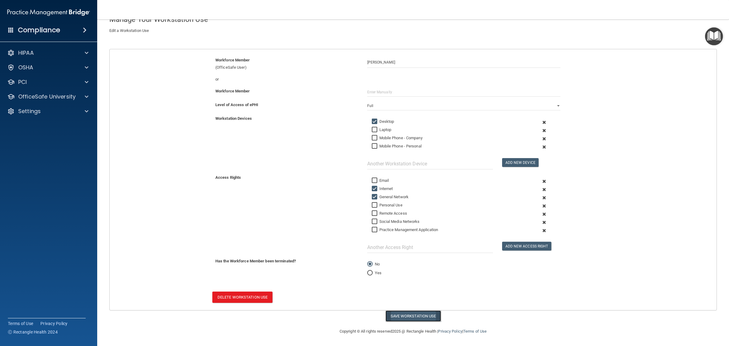
click at [412, 316] on button "Save Workstation Use" at bounding box center [413, 315] width 56 height 11
select select "? string:Full ?"
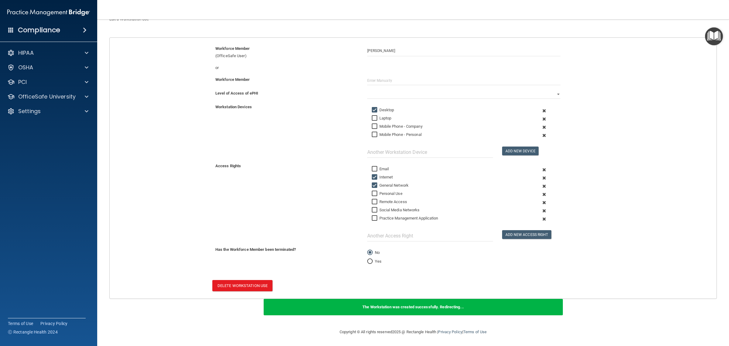
scroll to position [53, 0]
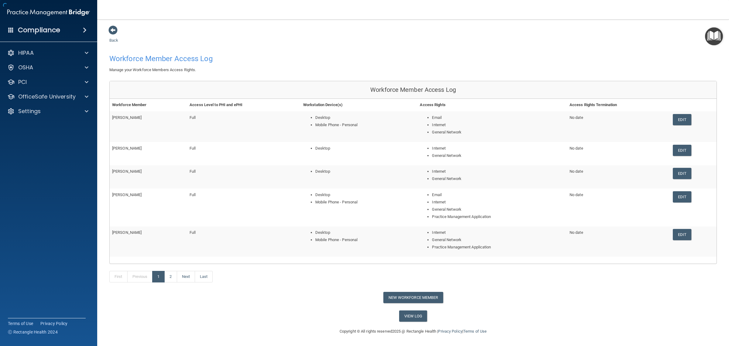
scroll to position [1, 0]
drag, startPoint x: 684, startPoint y: 232, endPoint x: 456, endPoint y: 232, distance: 227.7
click at [417, 232] on link "Edit" at bounding box center [682, 234] width 19 height 11
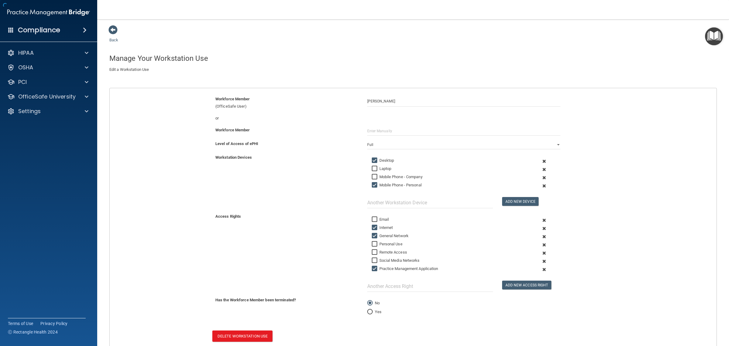
scroll to position [41, 0]
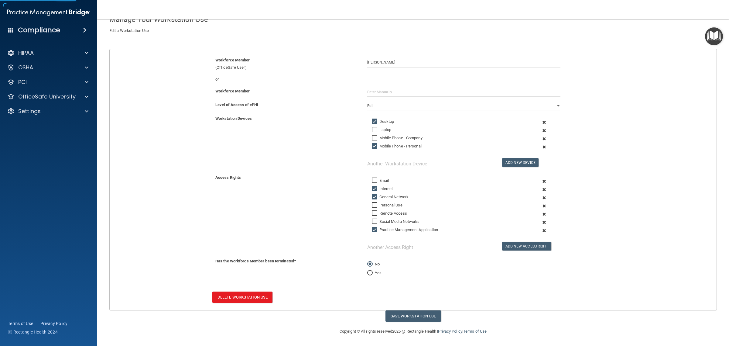
click at [384, 142] on label "Mobile Phone - Personal" at bounding box center [397, 145] width 50 height 7
click at [379, 144] on input "Mobile Phone - Personal" at bounding box center [375, 146] width 7 height 5
checkbox input "false"
click at [405, 313] on button "Save Workstation Use" at bounding box center [413, 315] width 56 height 11
select select "? string:Full ?"
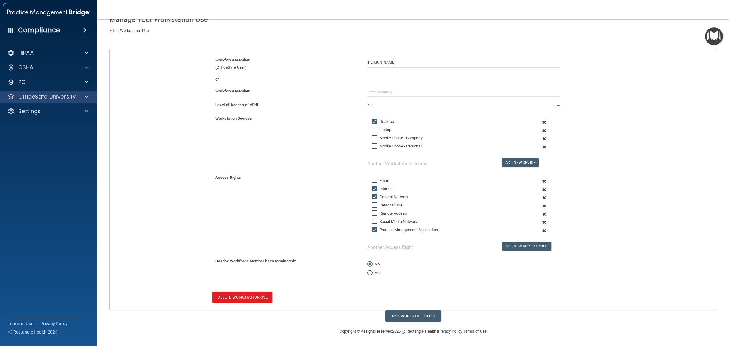
scroll to position [29, 0]
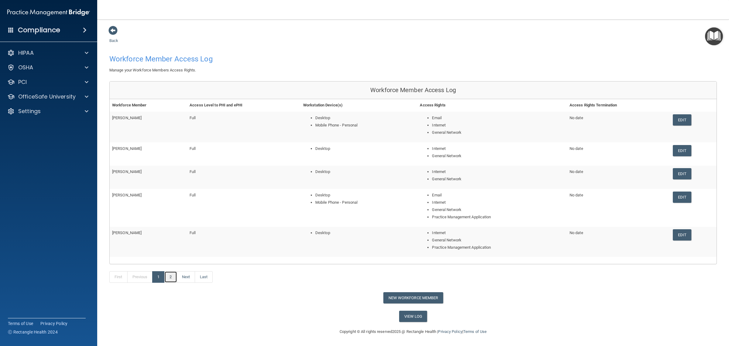
click at [172, 278] on link "2" at bounding box center [170, 277] width 12 height 12
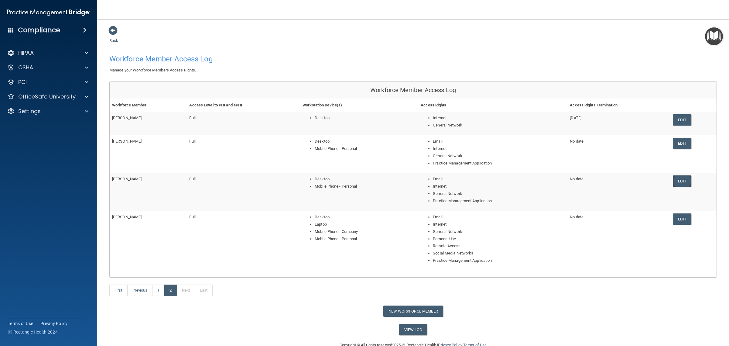
click at [417, 178] on link "Edit" at bounding box center [682, 180] width 19 height 11
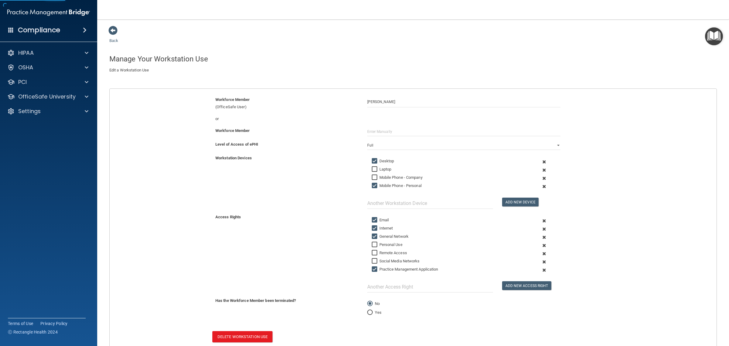
click at [388, 186] on label "Mobile Phone - Personal" at bounding box center [397, 185] width 50 height 7
click at [379, 186] on input "Mobile Phone - Personal" at bounding box center [375, 185] width 7 height 5
click at [372, 187] on input "Mobile Phone - Personal" at bounding box center [375, 185] width 7 height 5
click at [373, 186] on input "Mobile Phone - Personal" at bounding box center [375, 185] width 7 height 5
checkbox input "false"
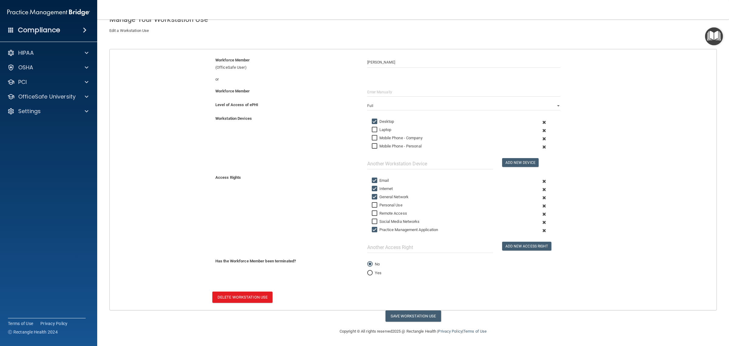
scroll to position [41, 0]
click at [395, 315] on button "Save Workstation Use" at bounding box center [413, 315] width 56 height 11
select select "? string:Full ?"
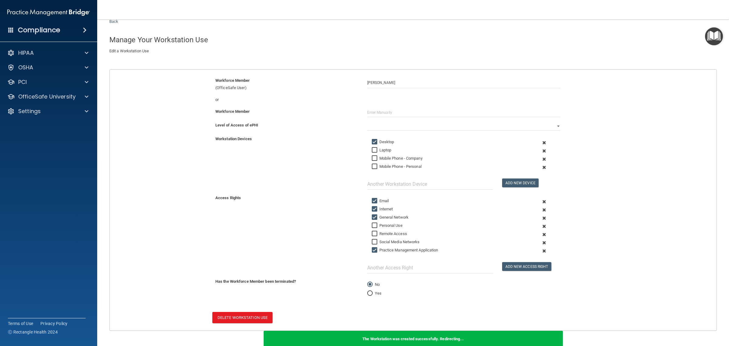
scroll to position [0, 0]
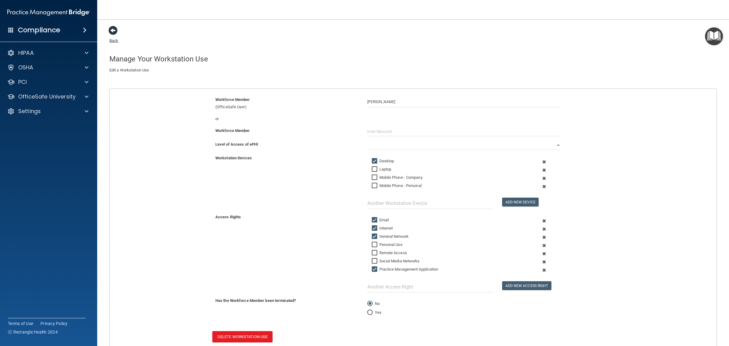
click at [112, 29] on span at bounding box center [112, 30] width 9 height 9
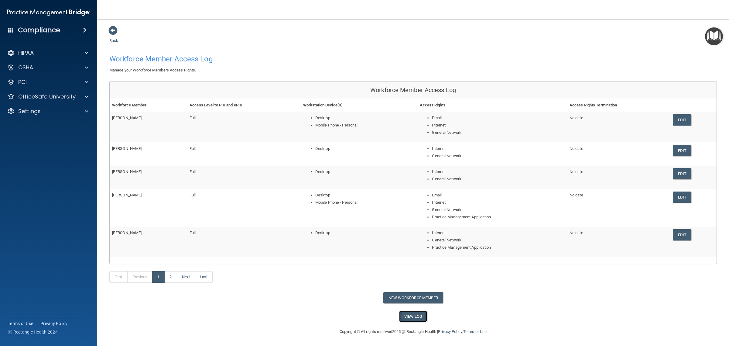
click at [409, 316] on link "View Log" at bounding box center [413, 315] width 28 height 11
